Goal: Navigation & Orientation: Find specific page/section

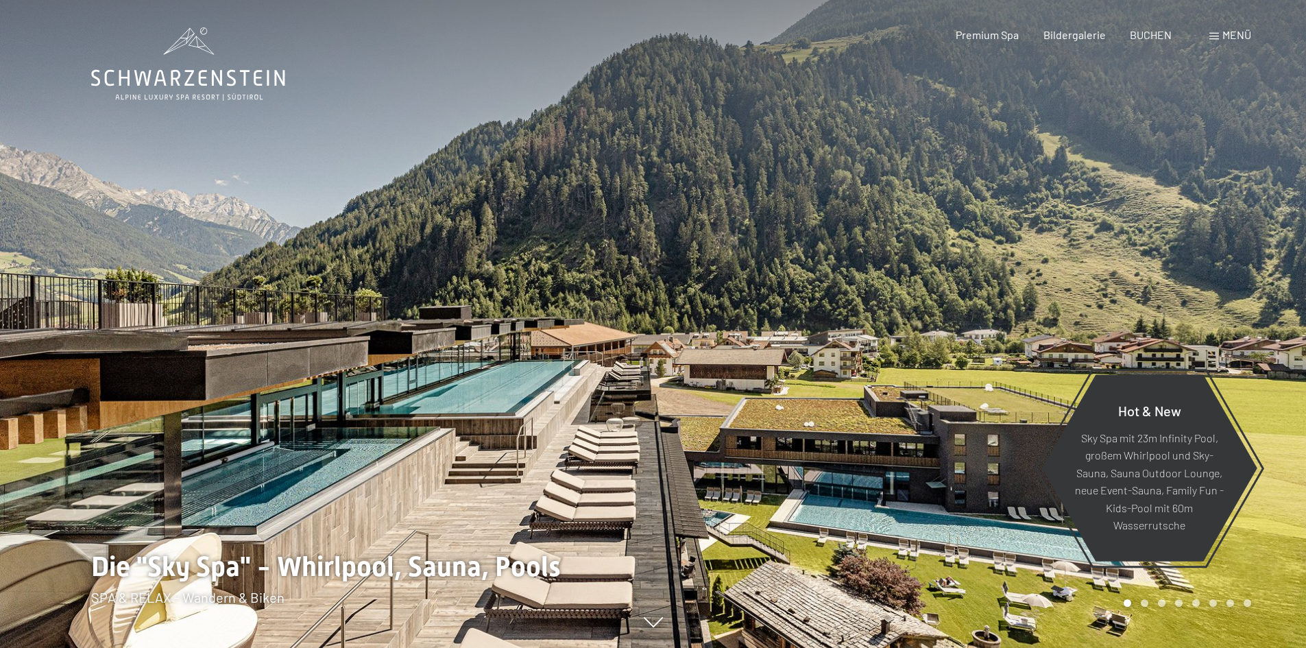
click at [1220, 30] on div "Menü" at bounding box center [1230, 34] width 42 height 15
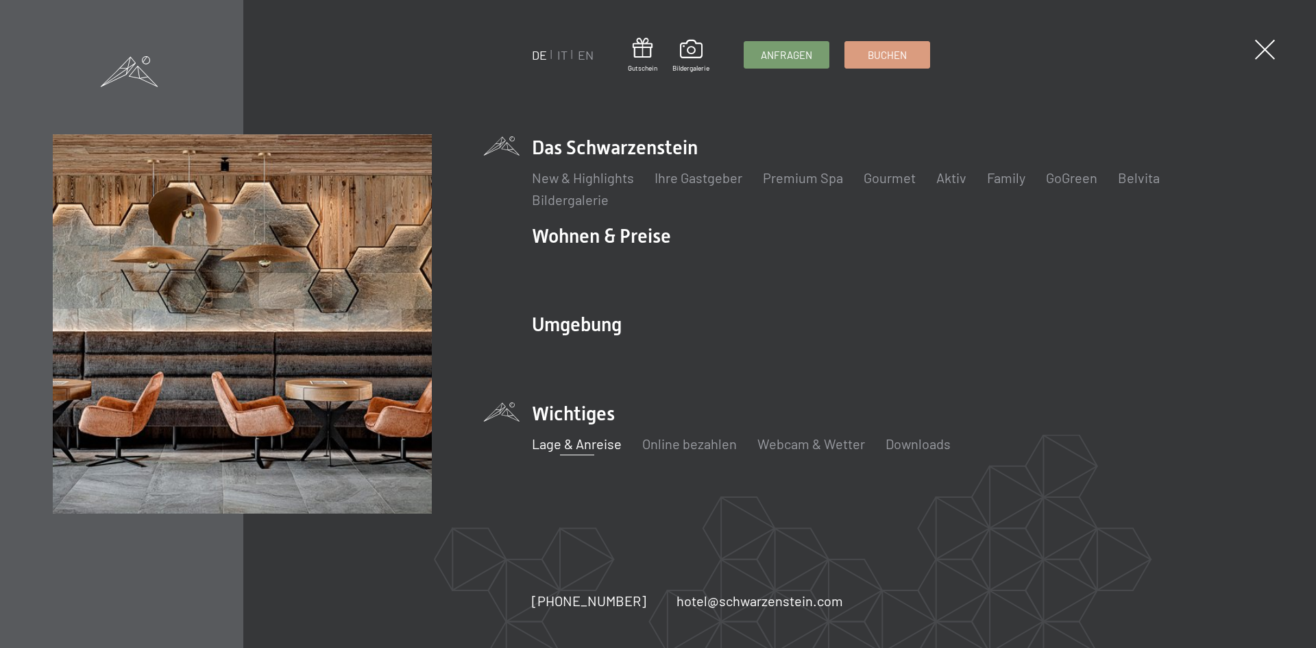
click at [580, 440] on link "Lage & Anreise" at bounding box center [577, 443] width 90 height 16
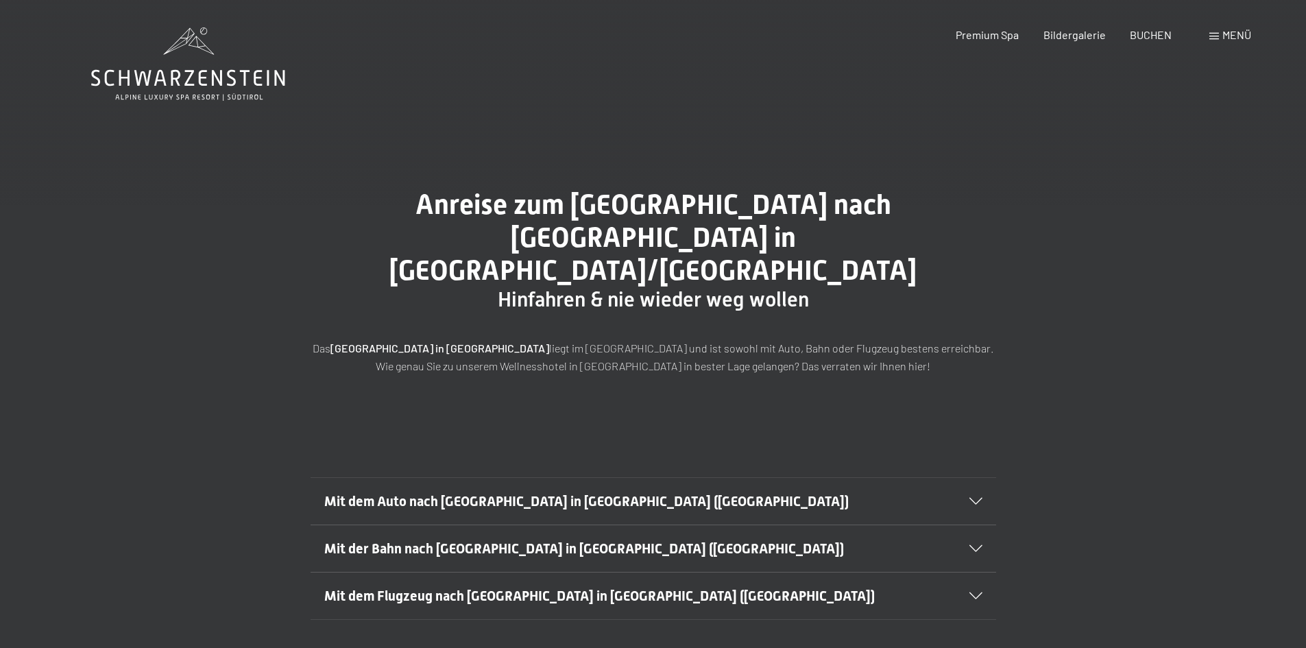
click at [982, 545] on icon at bounding box center [975, 548] width 13 height 7
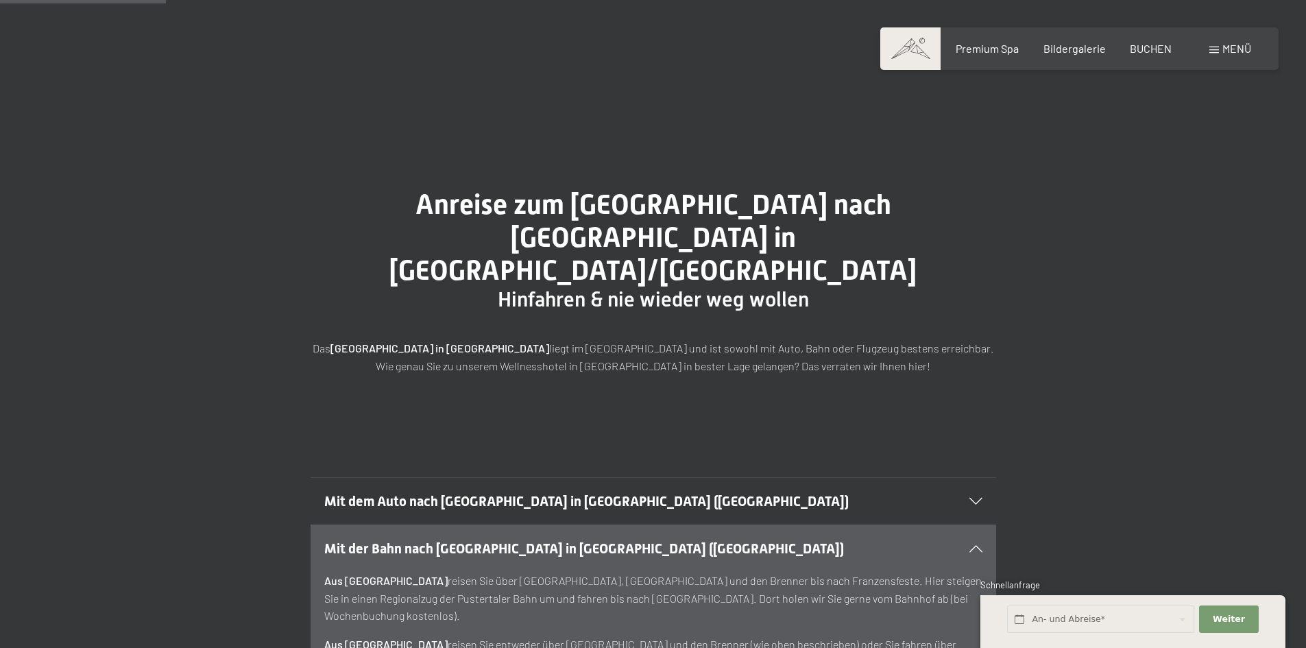
scroll to position [206, 0]
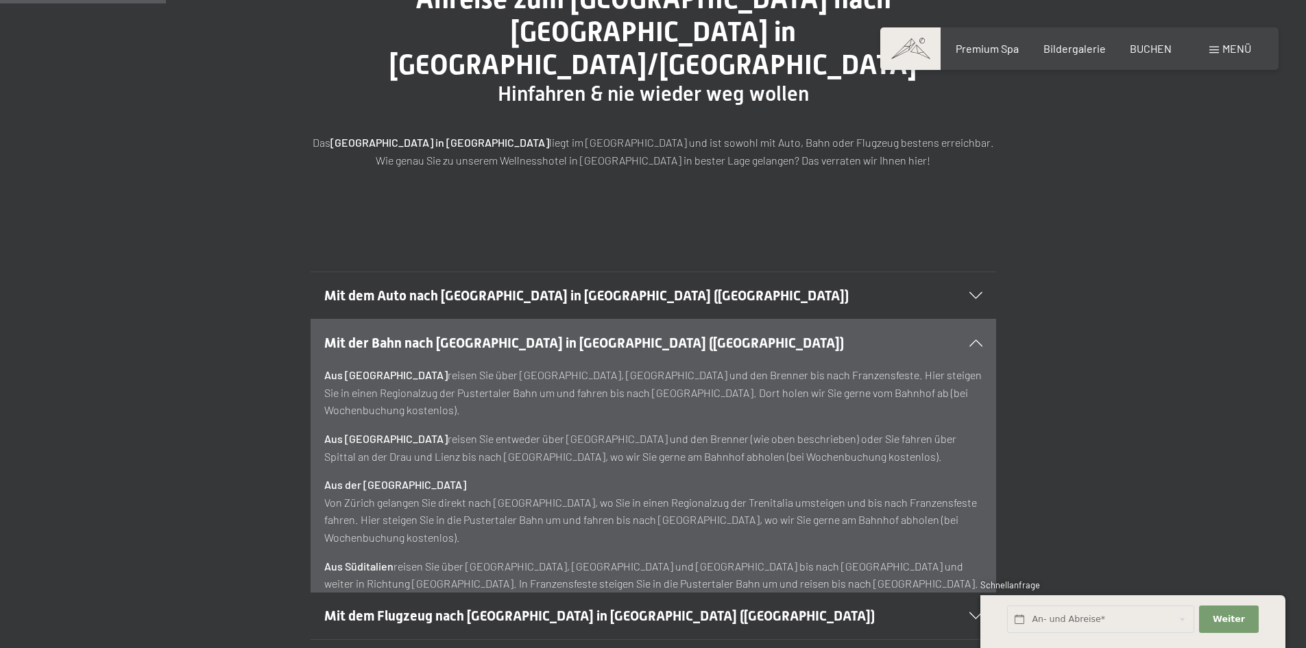
click at [964, 339] on div at bounding box center [967, 342] width 30 height 7
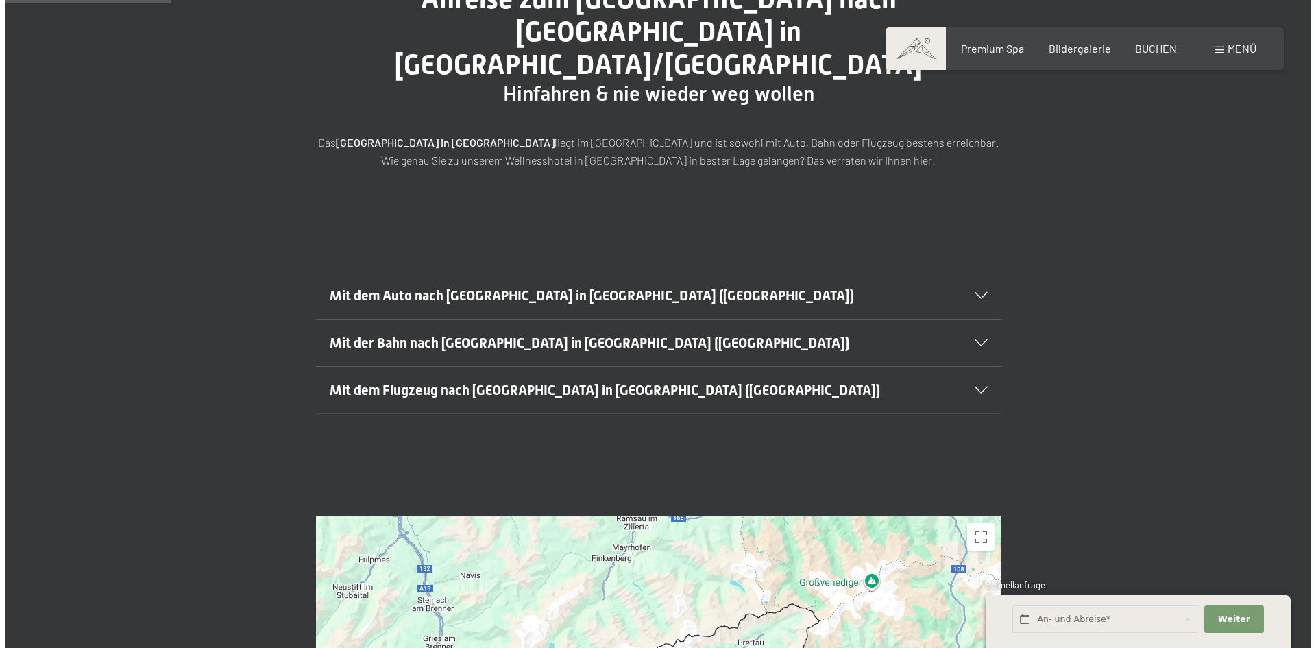
scroll to position [0, 0]
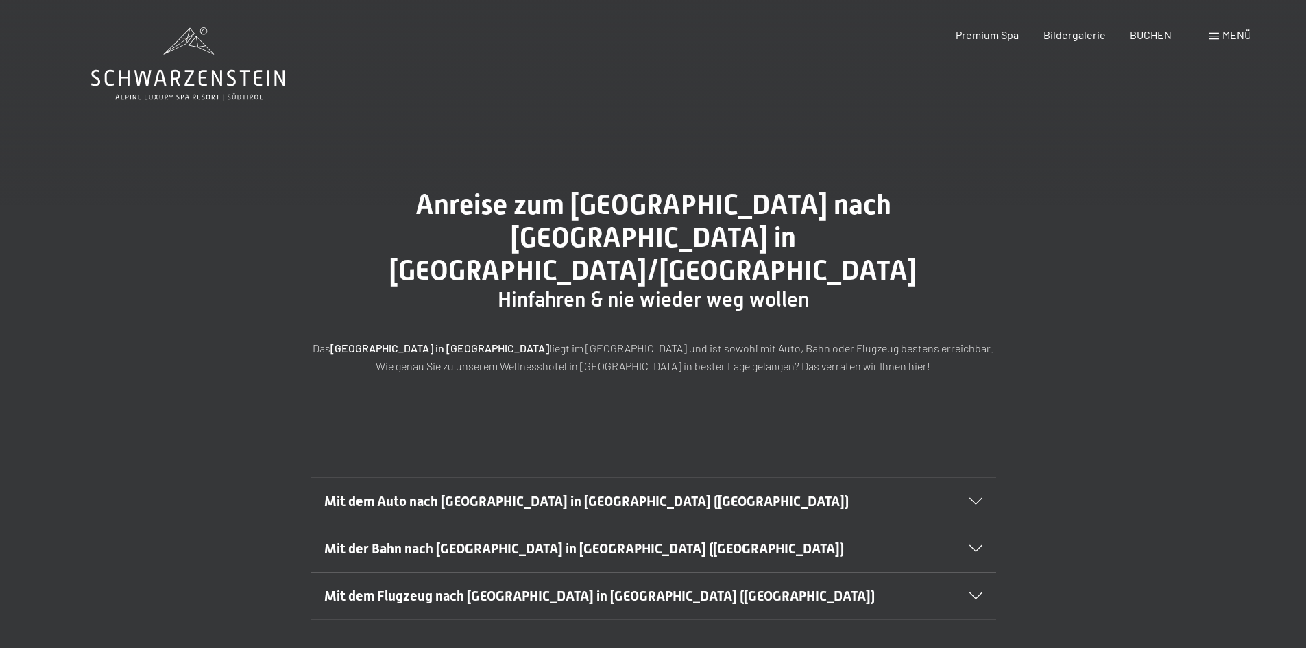
click at [1210, 29] on div "Menü" at bounding box center [1230, 34] width 42 height 15
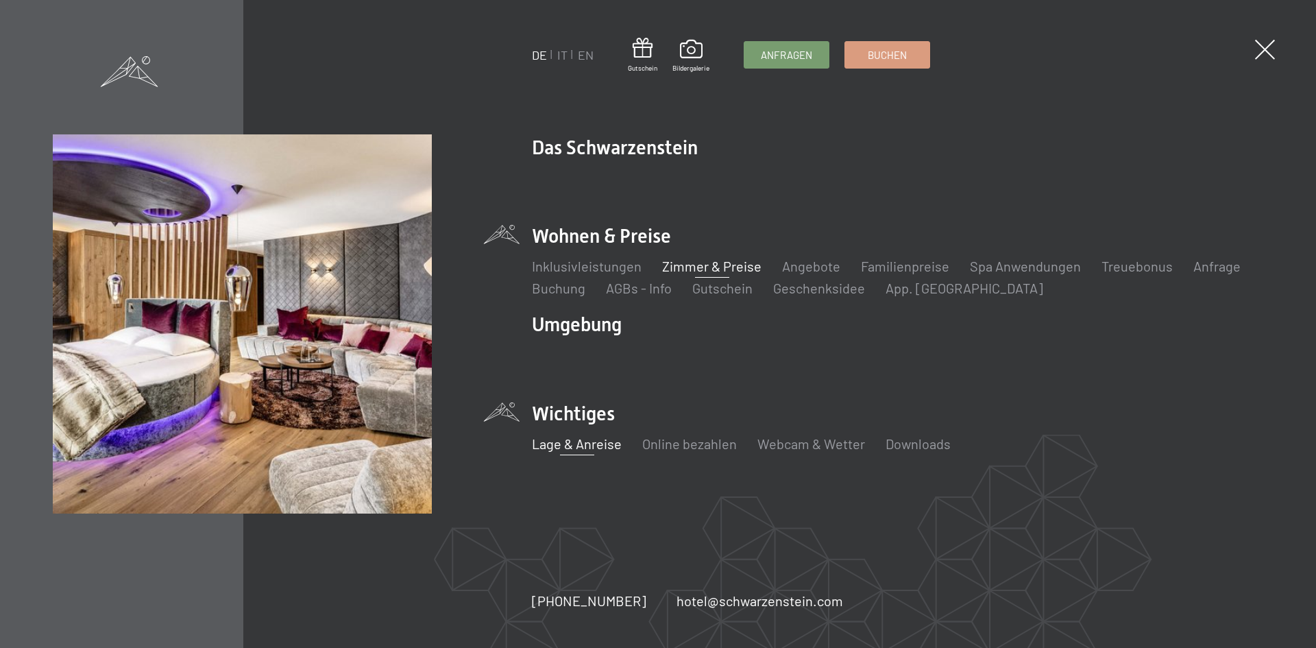
click at [731, 260] on link "Zimmer & Preise" at bounding box center [711, 266] width 99 height 16
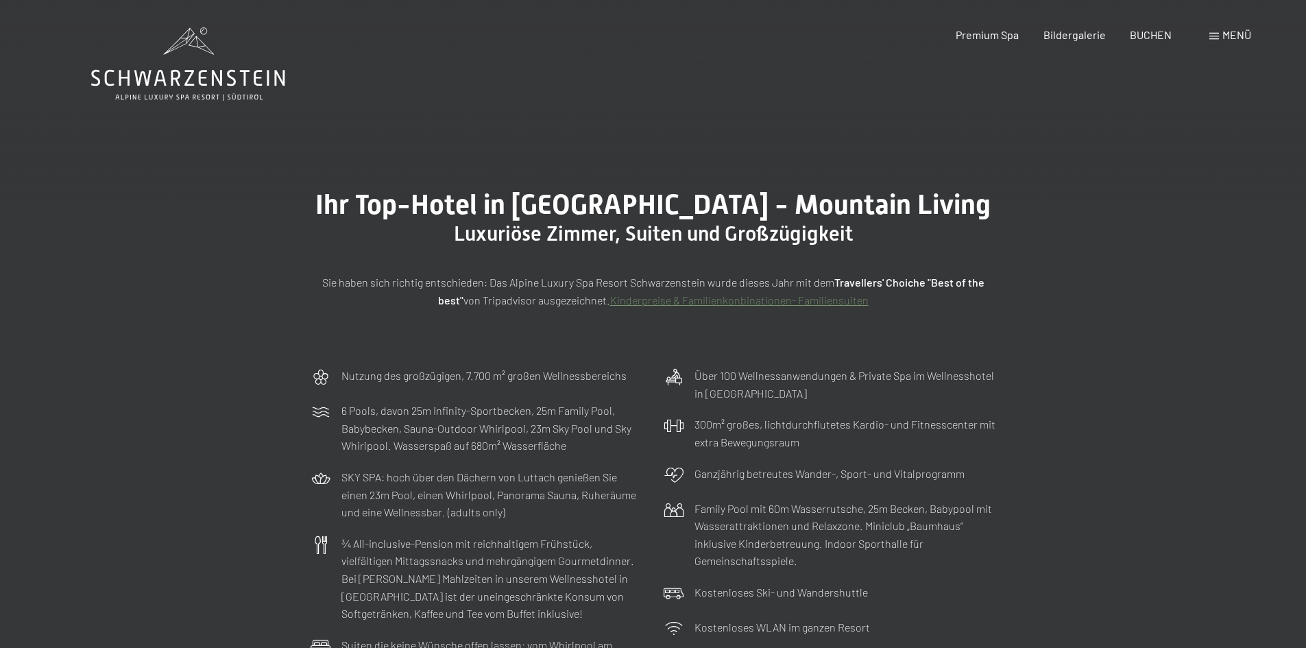
click at [1207, 38] on div "Buchen Anfragen Premium Spa Bildergalerie BUCHEN Menü DE IT EN Gutschein Bilder…" at bounding box center [1079, 34] width 343 height 15
click at [1209, 38] on div "Menü" at bounding box center [1230, 34] width 42 height 15
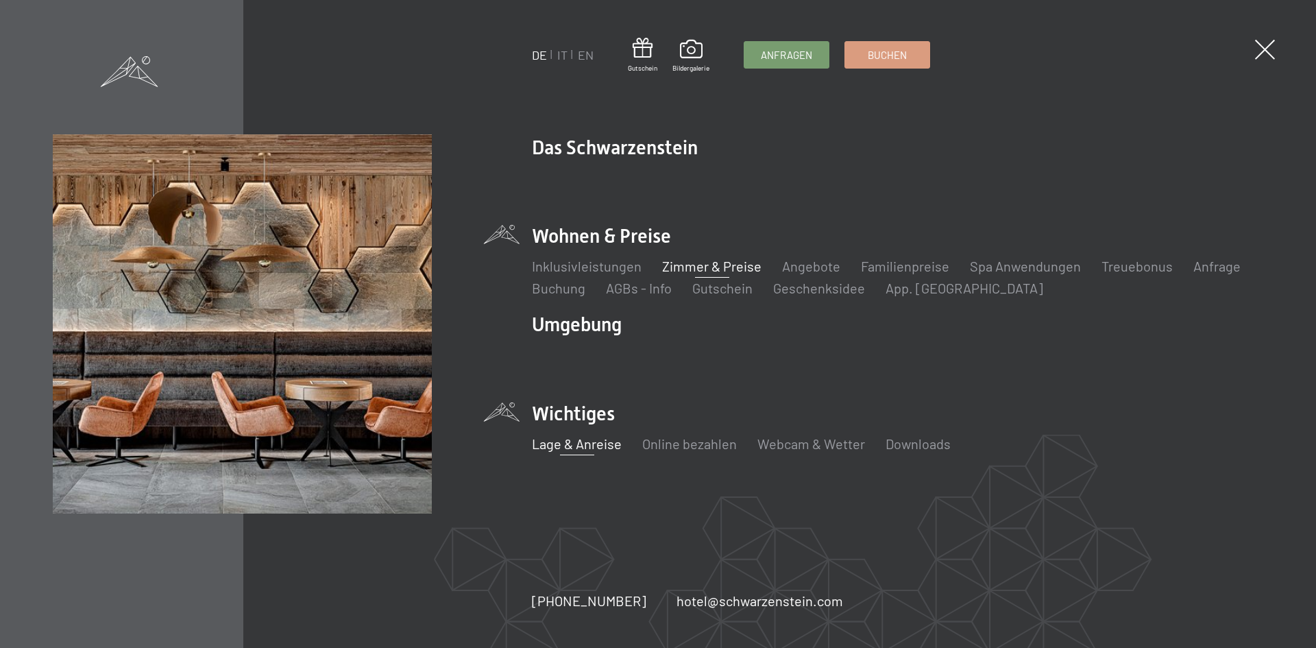
click at [566, 442] on link "Lage & Anreise" at bounding box center [577, 443] width 90 height 16
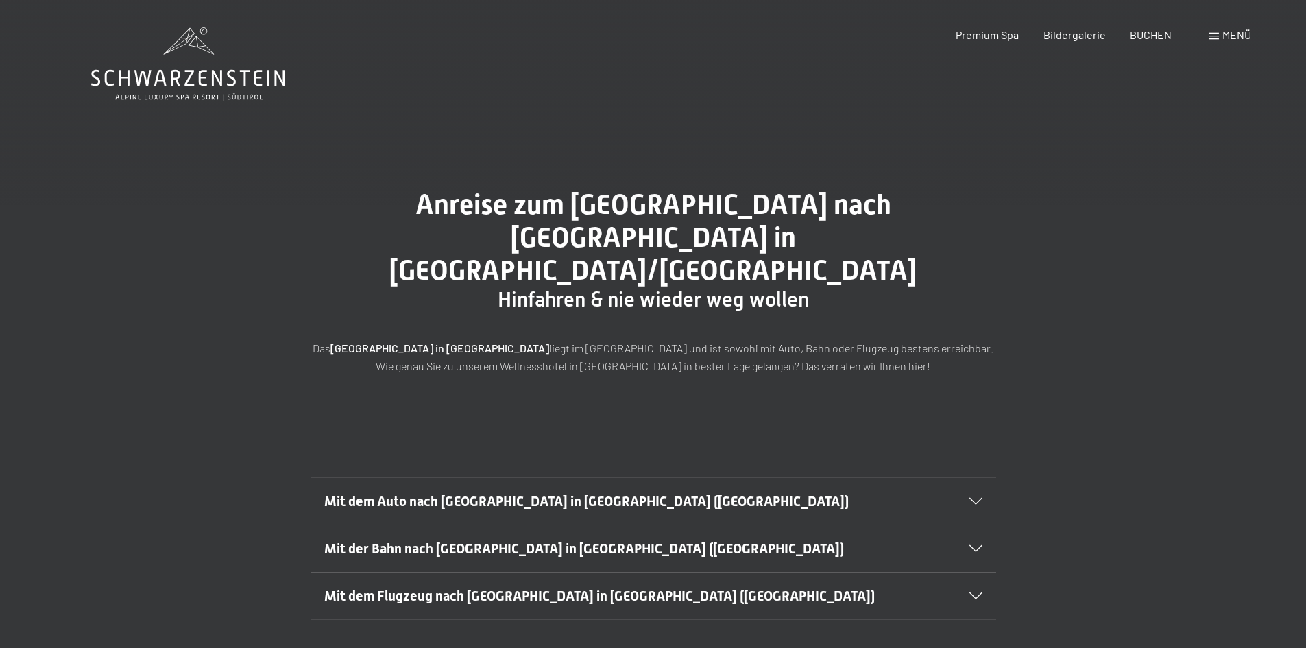
click at [888, 525] on div "Mit der Bahn nach Luttach in Südtirol (Italien)" at bounding box center [653, 548] width 658 height 47
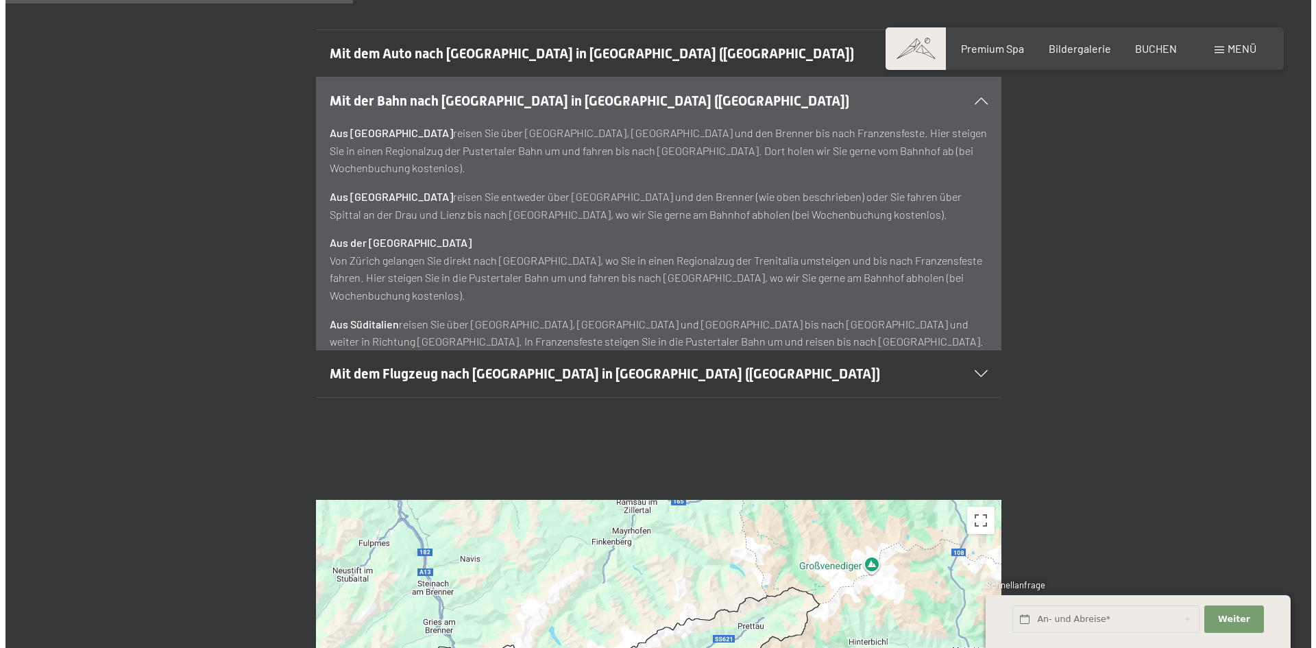
scroll to position [311, 0]
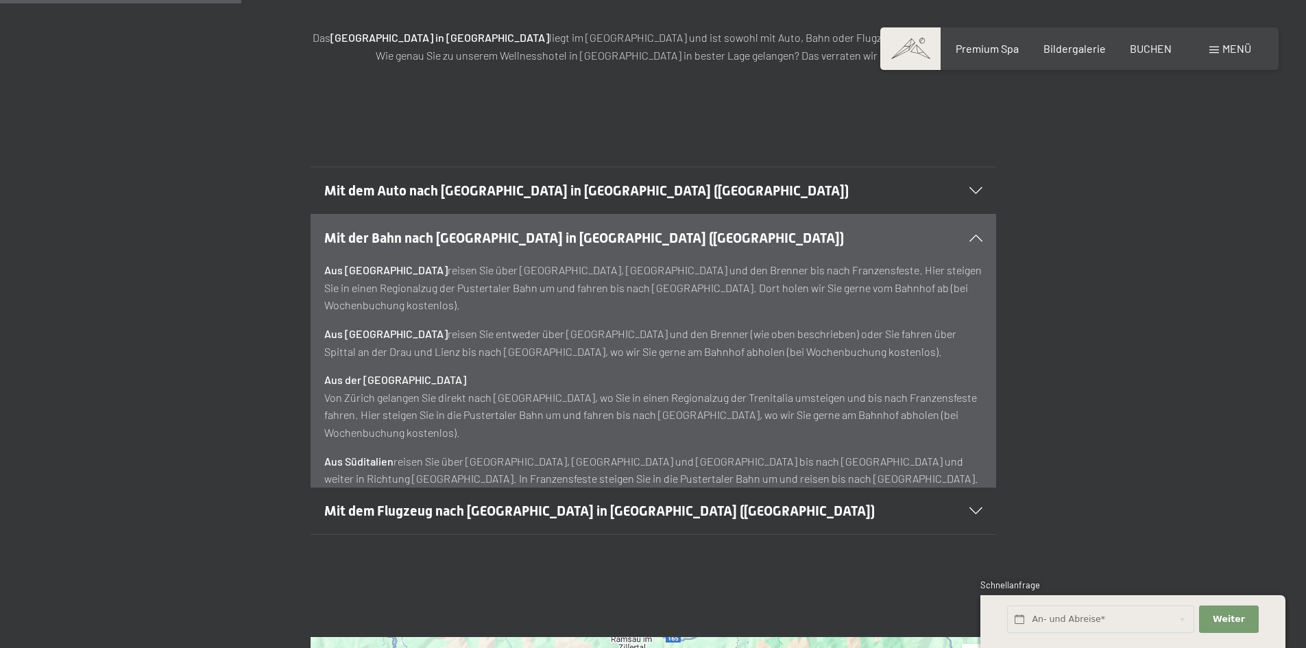
click at [1213, 47] on span at bounding box center [1214, 50] width 10 height 7
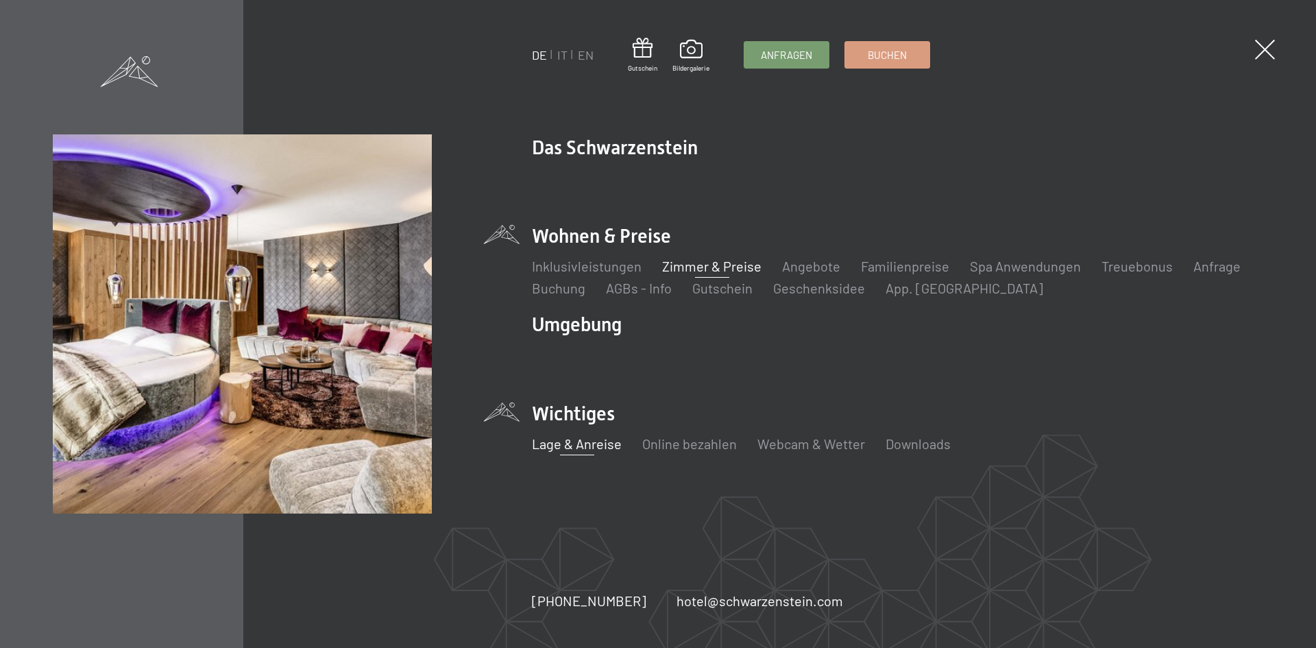
click at [697, 271] on link "Zimmer & Preise" at bounding box center [711, 266] width 99 height 16
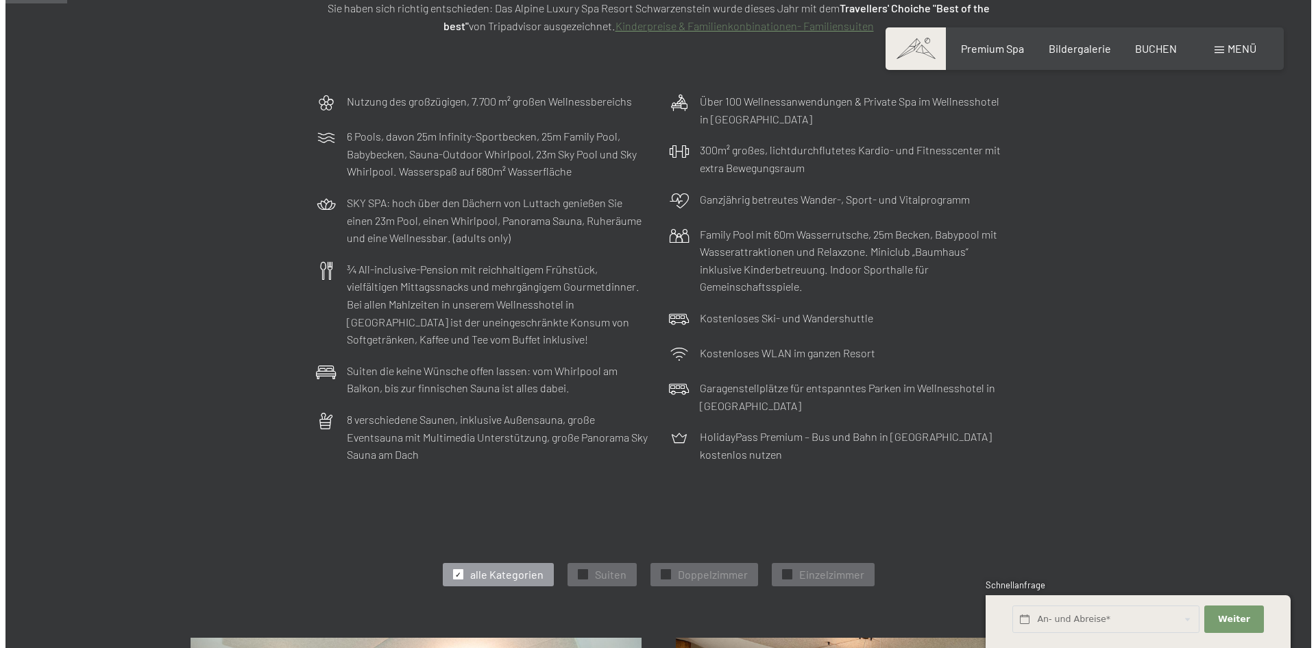
scroll to position [206, 0]
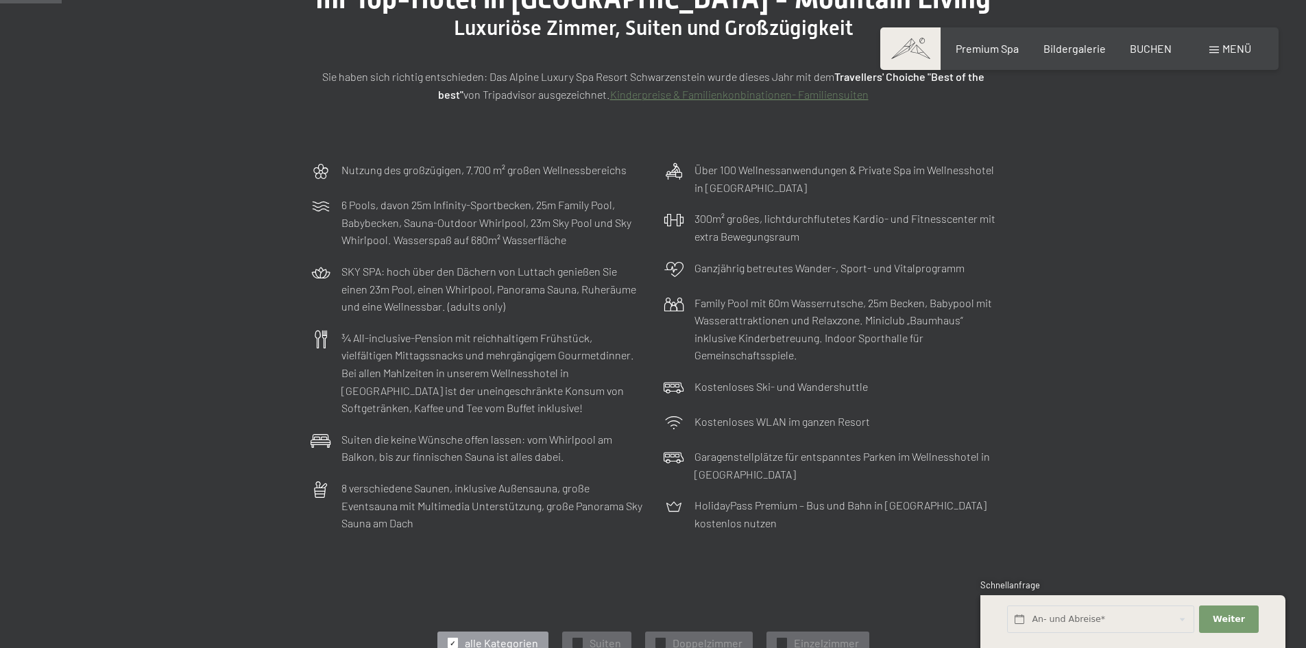
click at [1218, 47] on span at bounding box center [1214, 50] width 10 height 7
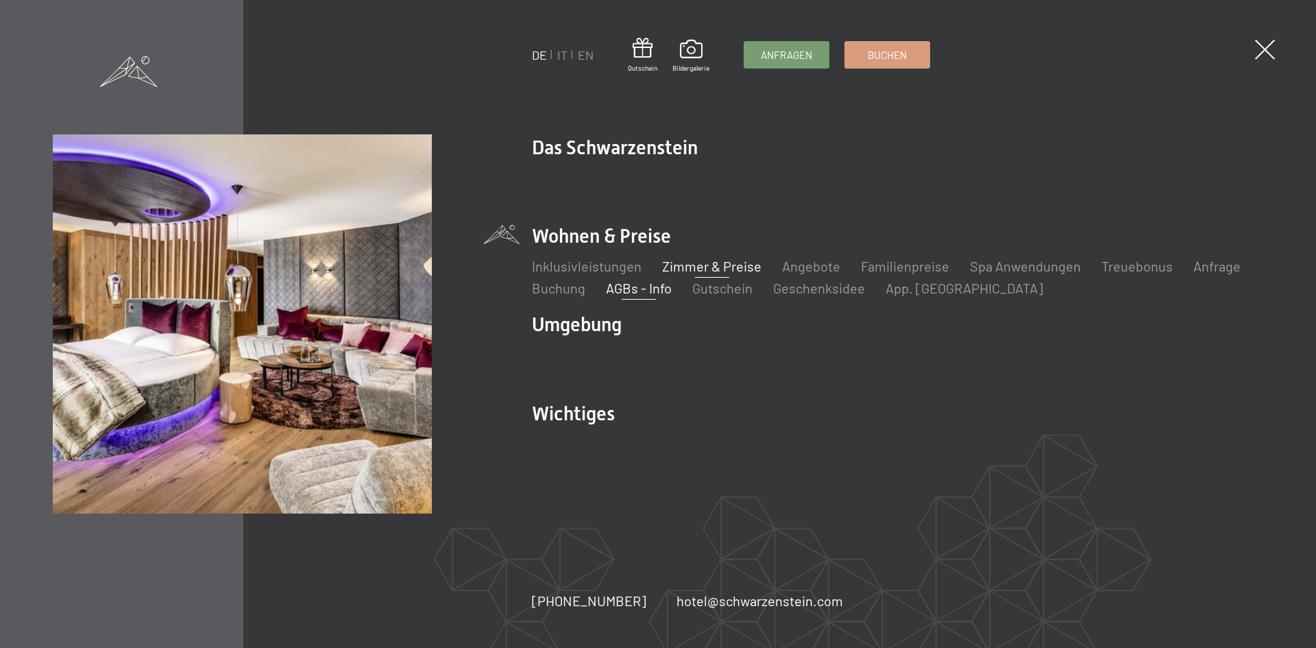
click at [644, 289] on link "AGBs - Info" at bounding box center [639, 288] width 66 height 16
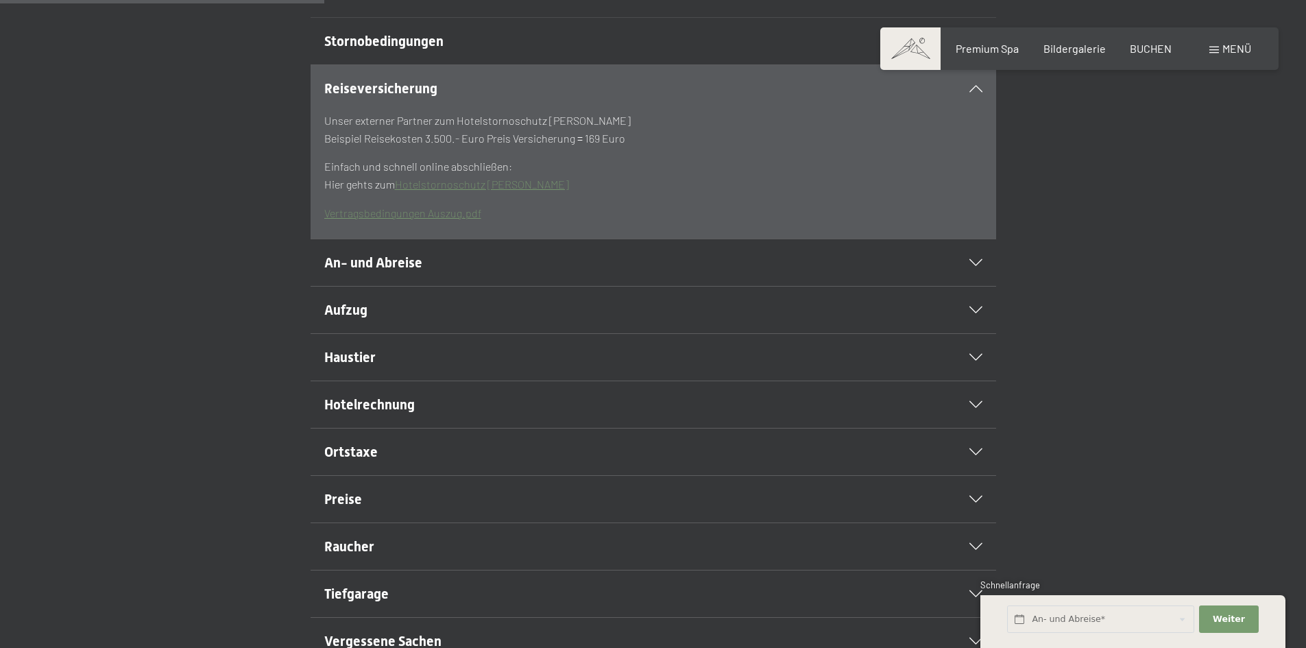
scroll to position [480, 0]
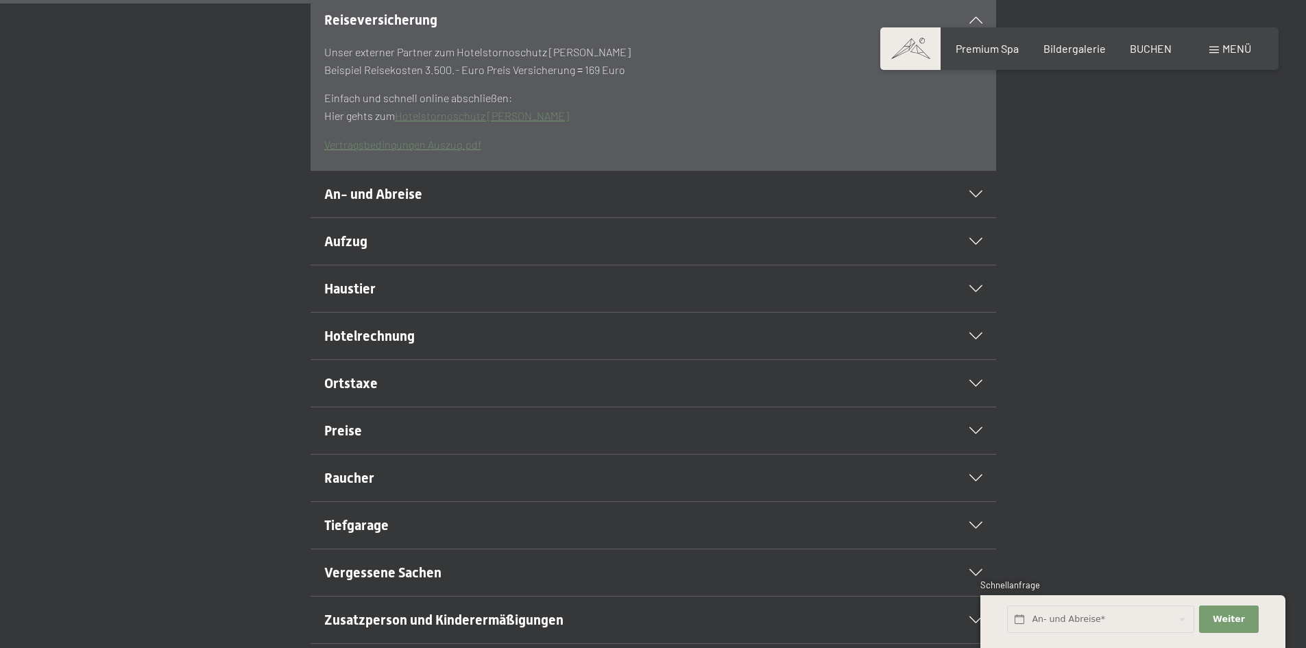
click at [613, 396] on div "Ortstaxe" at bounding box center [653, 383] width 658 height 47
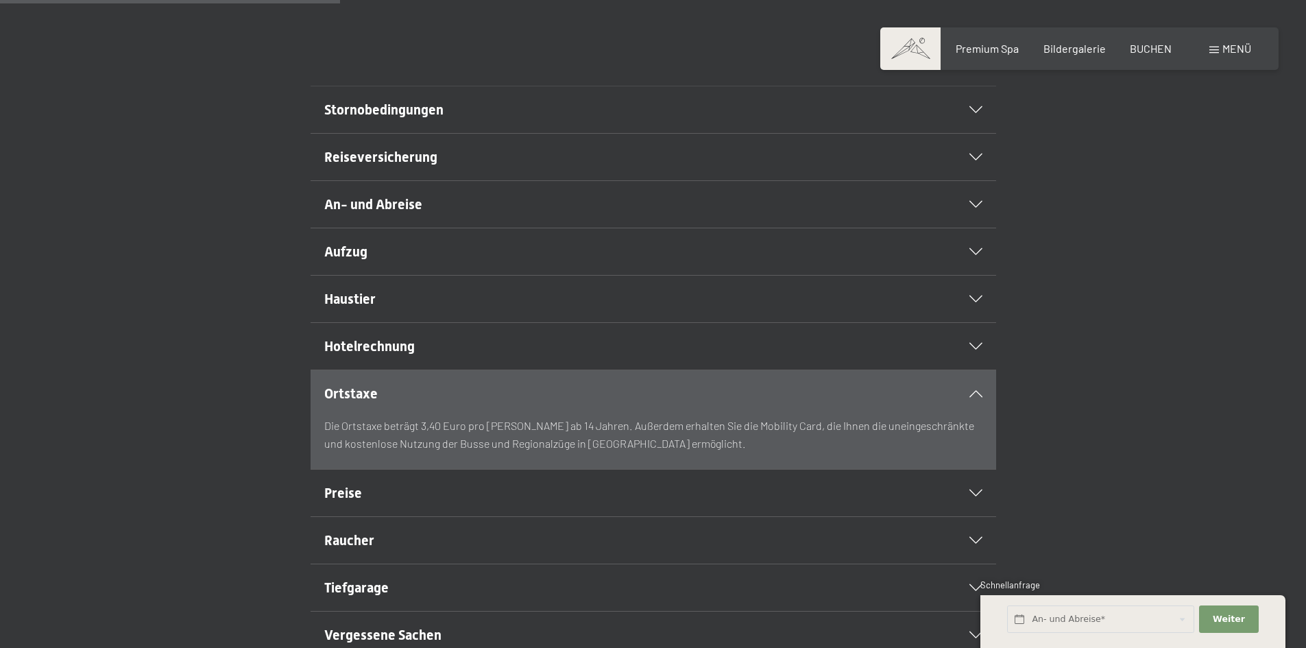
scroll to position [411, 0]
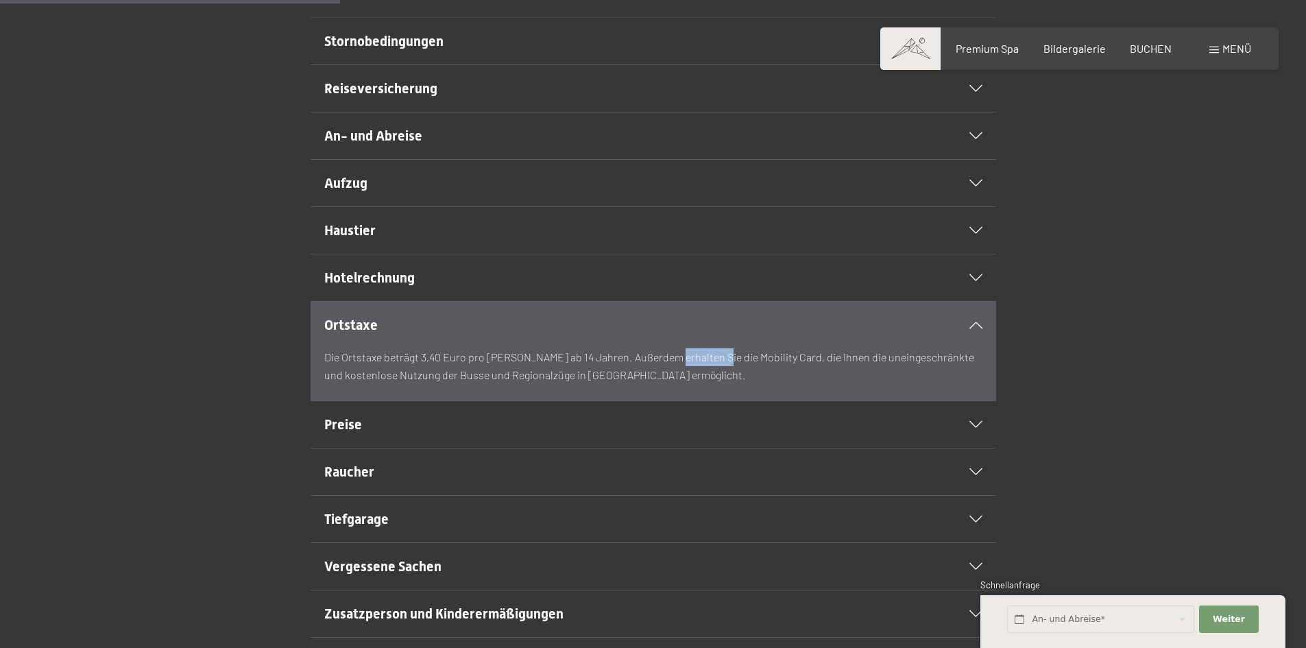
drag, startPoint x: 665, startPoint y: 391, endPoint x: 712, endPoint y: 387, distance: 47.5
click at [712, 383] on p "Die Ortstaxe beträgt 3,40 Euro pro Gast ab 14 Jahren. Außerdem erhalten Sie die…" at bounding box center [653, 365] width 658 height 35
click at [799, 383] on p "Die Ortstaxe beträgt 3,40 Euro pro Gast ab 14 Jahren. Außerdem erhalten Sie die…" at bounding box center [653, 365] width 658 height 35
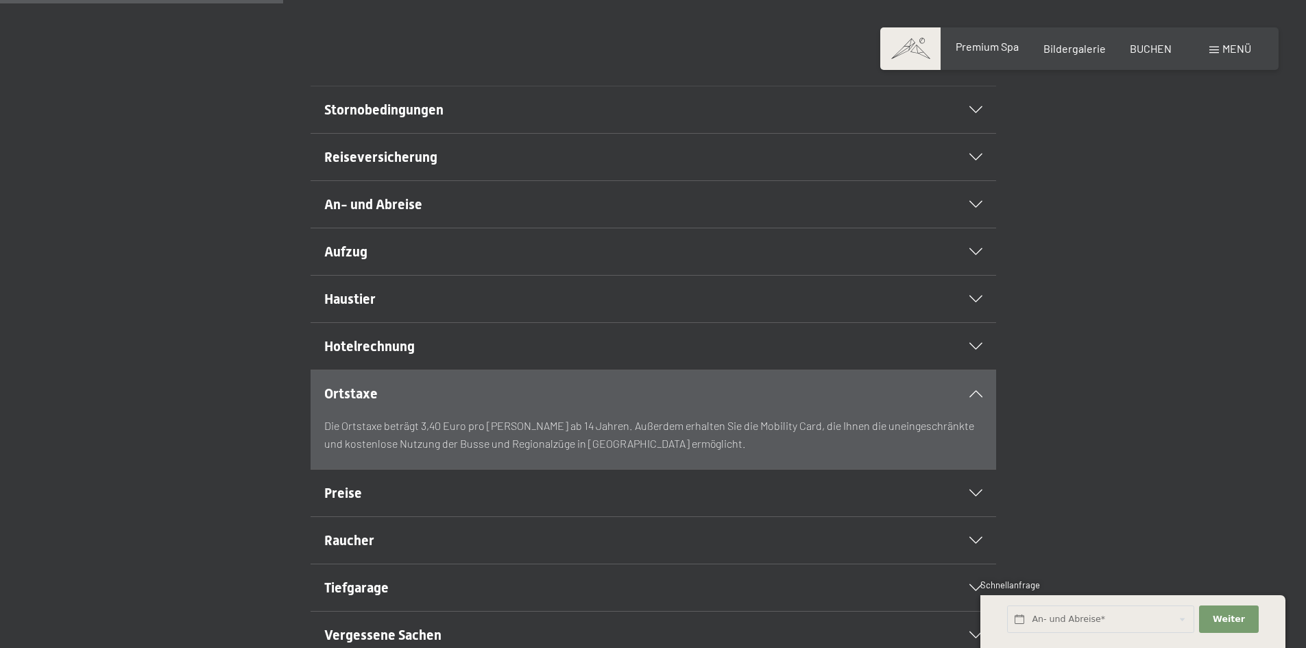
click at [1016, 51] on span "Premium Spa" at bounding box center [987, 46] width 63 height 13
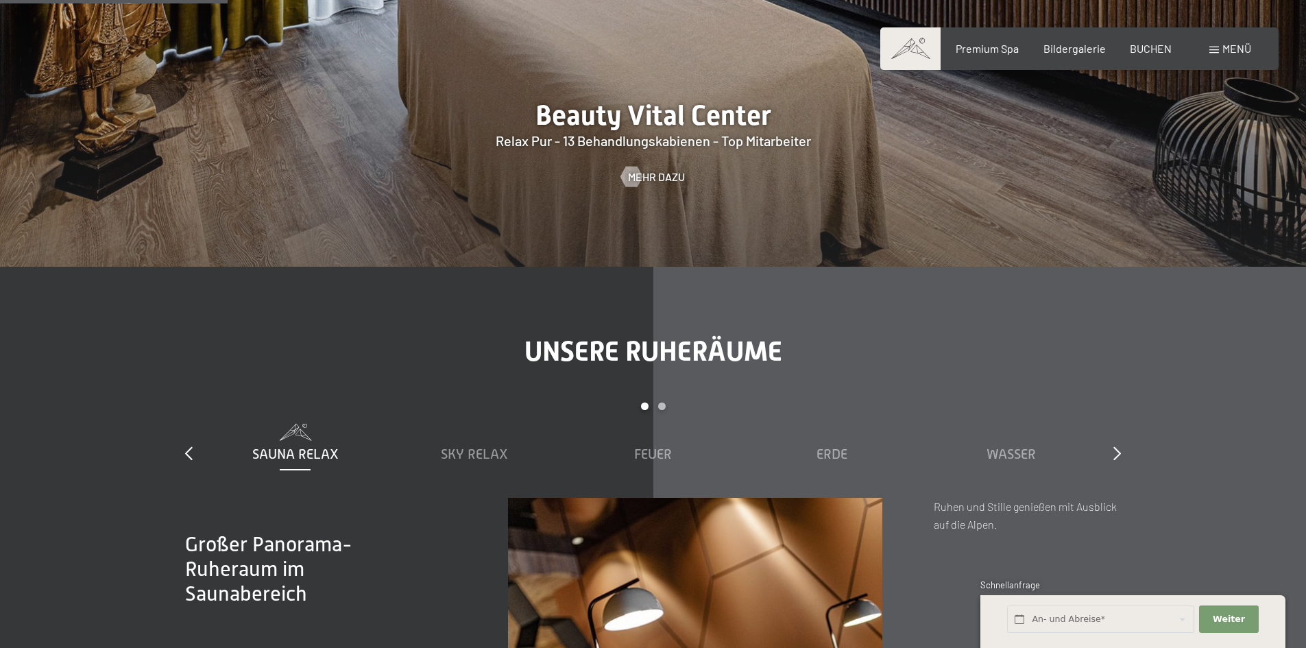
scroll to position [1645, 0]
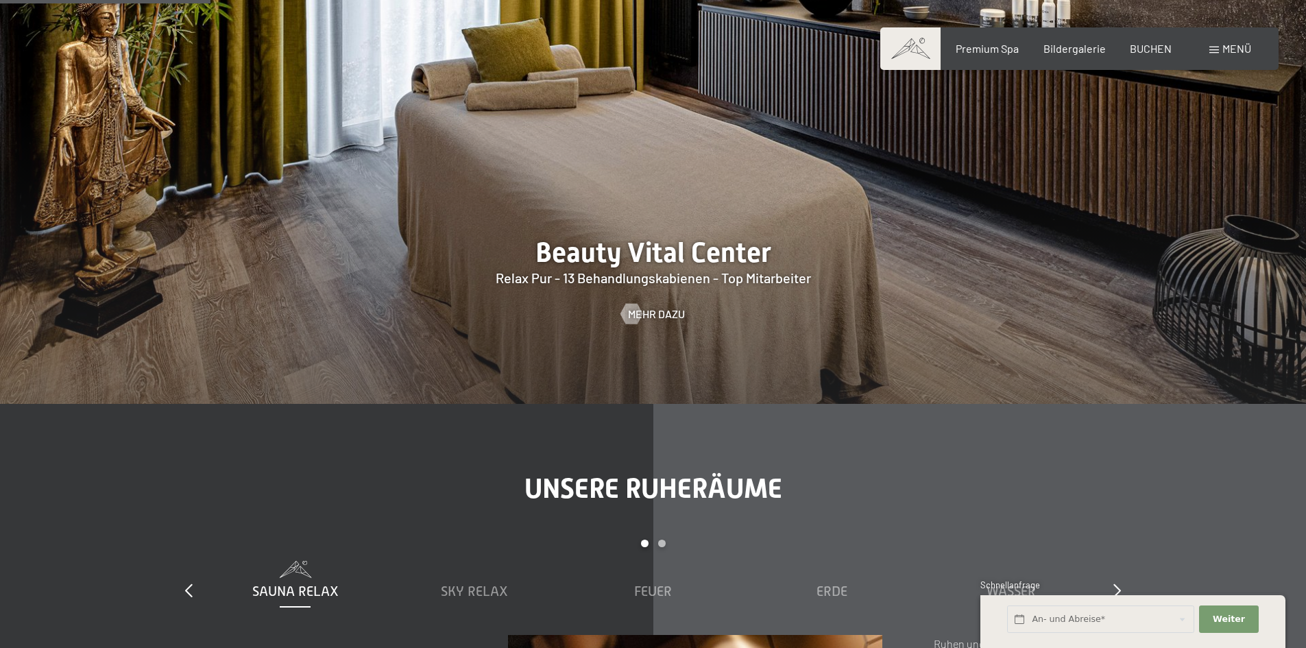
click at [1224, 48] on span "Menü" at bounding box center [1236, 48] width 29 height 13
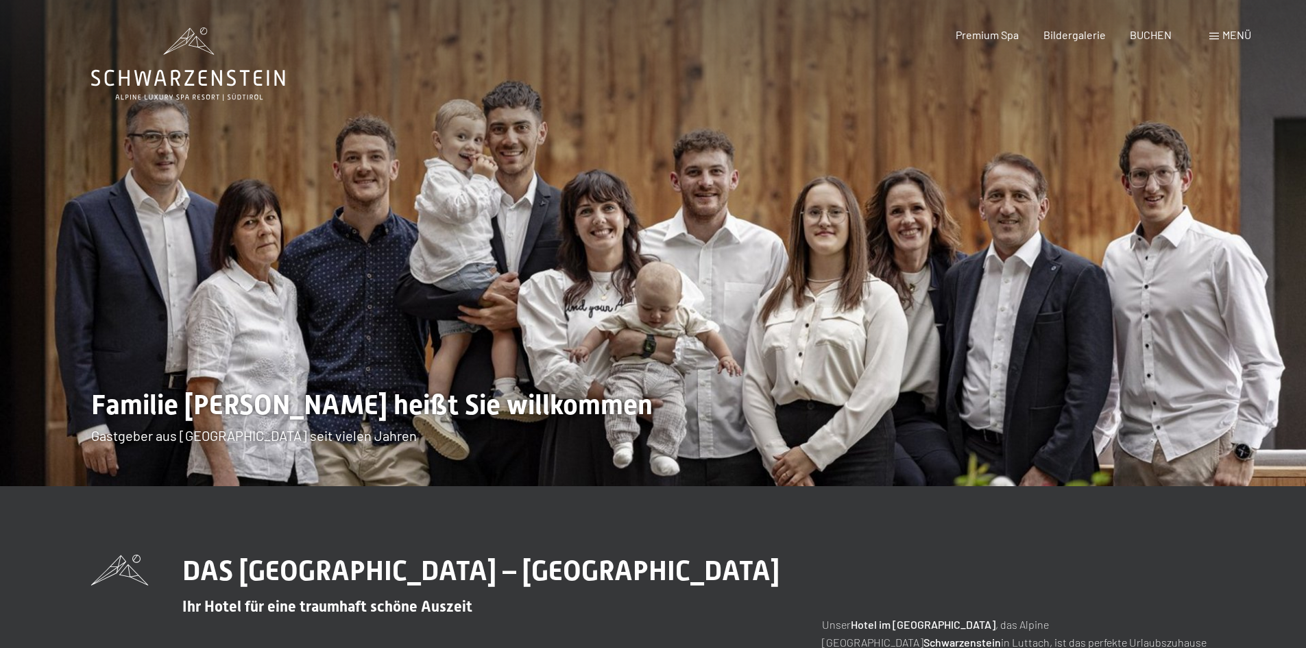
click at [987, 43] on div "Buchen Anfragen Premium Spa Bildergalerie BUCHEN Menü DE IT EN Gutschein Bilder…" at bounding box center [1079, 34] width 343 height 15
click at [988, 38] on span "Premium Spa" at bounding box center [987, 32] width 63 height 13
